Goal: Navigation & Orientation: Find specific page/section

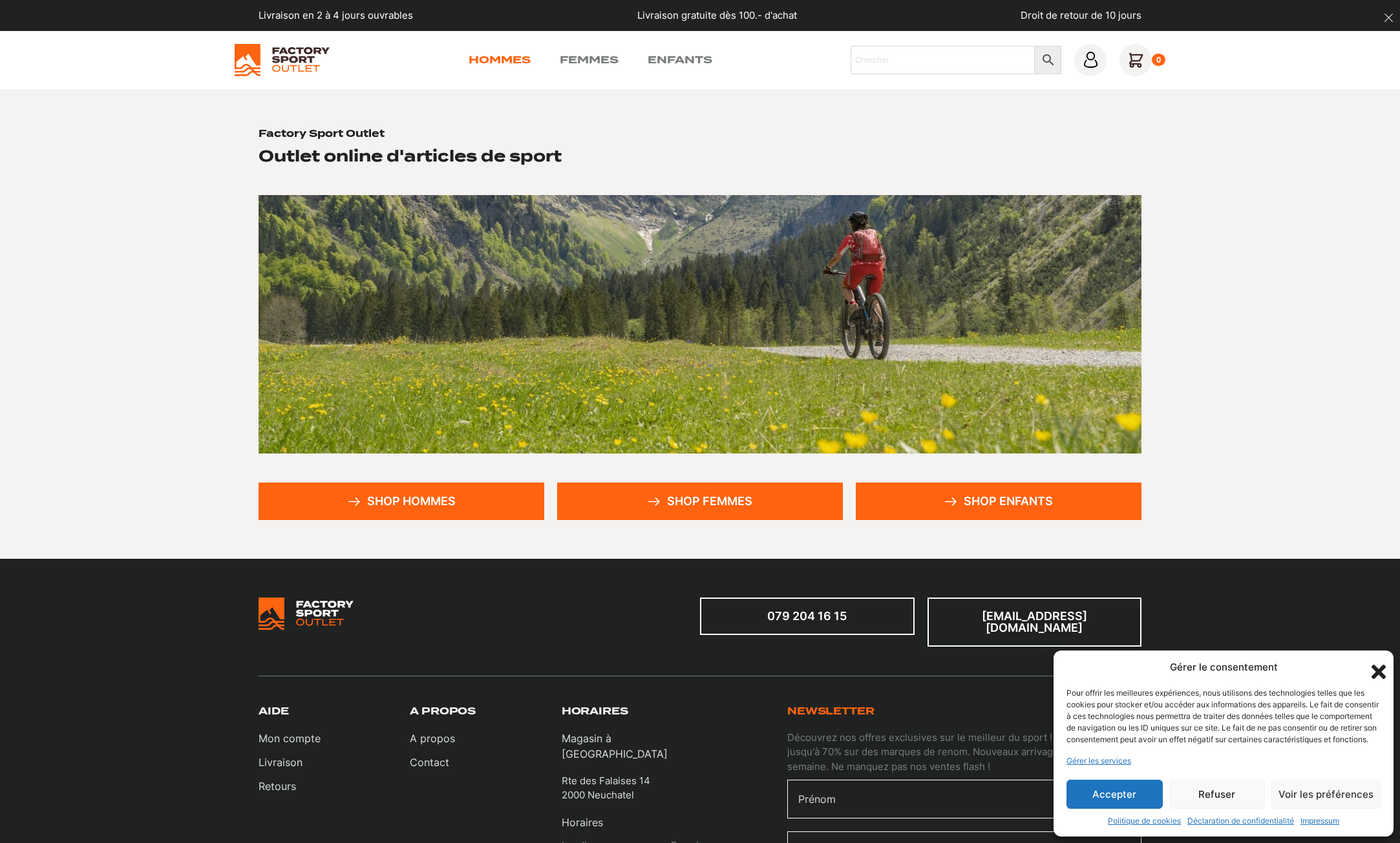
click at [515, 55] on link "Hommes" at bounding box center [500, 60] width 62 height 15
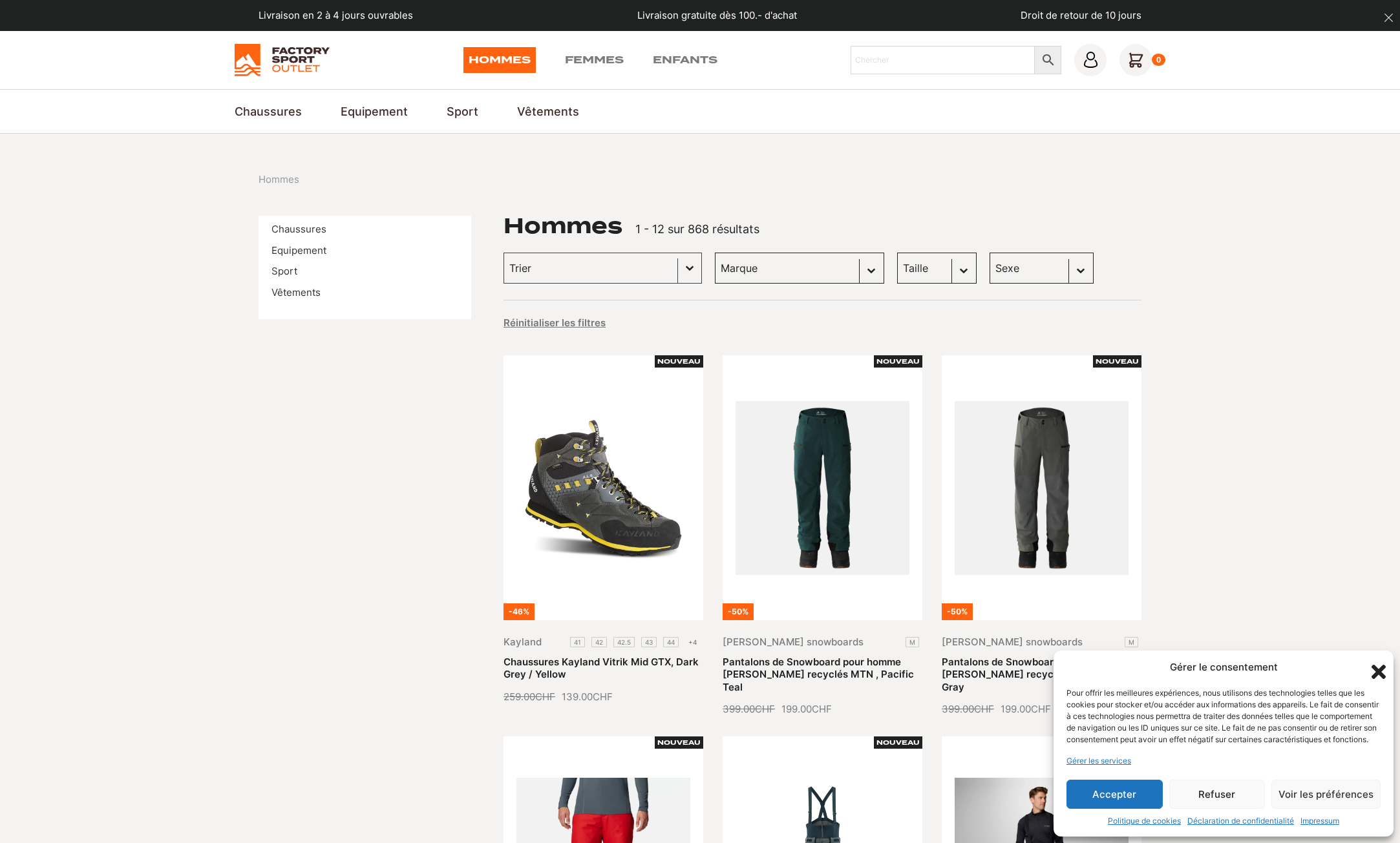
drag, startPoint x: 138, startPoint y: 129, endPoint x: 160, endPoint y: -23, distance: 153.6
click at [727, 276] on select "Marque Scott (106) Globe Skateboards (66) Dakine (63) Columbia (45) Dolomite (4…" at bounding box center [800, 268] width 170 height 31
